Goal: Information Seeking & Learning: Learn about a topic

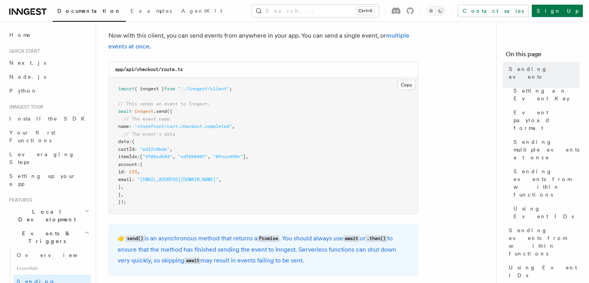
scroll to position [194, 0]
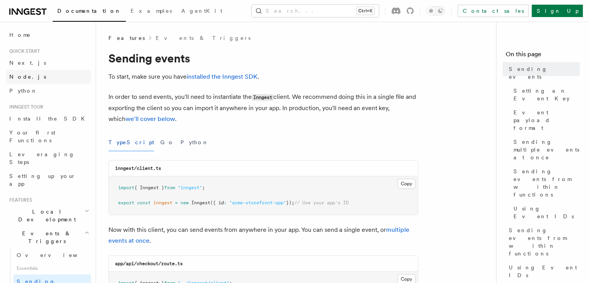
click at [23, 80] on span "Node.js" at bounding box center [27, 77] width 37 height 8
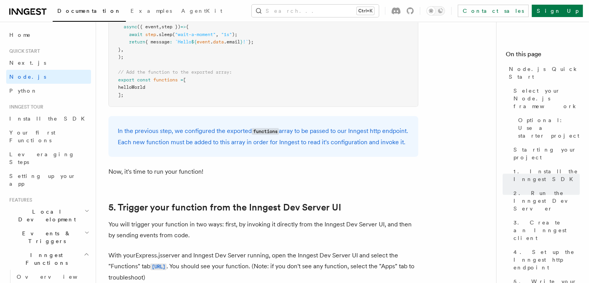
scroll to position [1666, 0]
